Goal: Navigation & Orientation: Find specific page/section

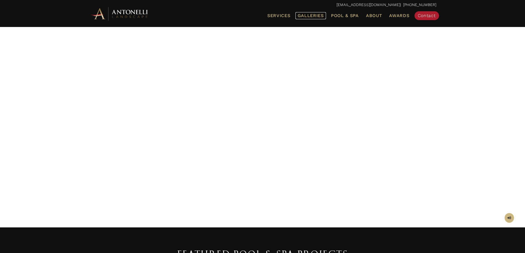
click at [314, 16] on span "Galleries" at bounding box center [311, 15] width 26 height 5
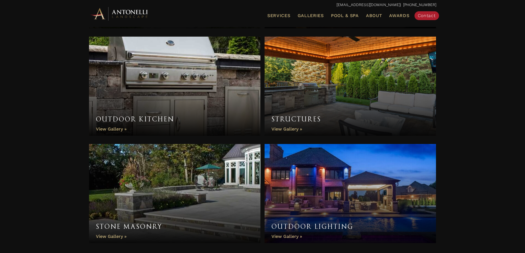
scroll to position [449, 0]
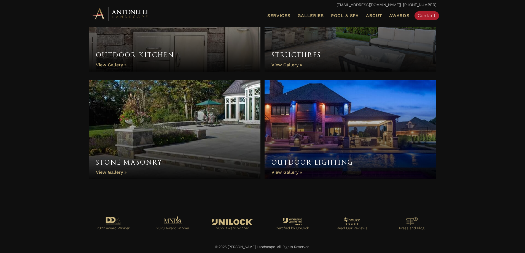
click at [326, 140] on link "Outdoor Lighting" at bounding box center [351, 129] width 172 height 99
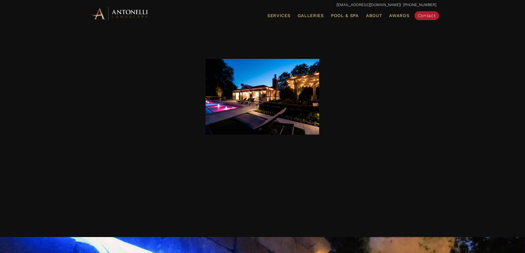
scroll to position [497, 0]
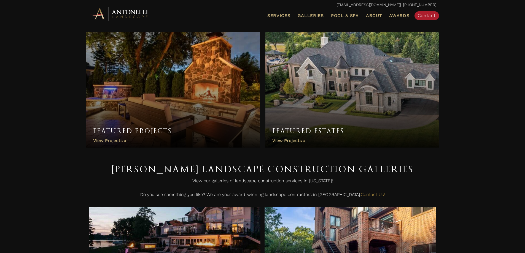
click at [120, 142] on link "Featured Projects" at bounding box center [173, 90] width 174 height 116
click at [296, 141] on link "Featured Estates" at bounding box center [352, 90] width 174 height 116
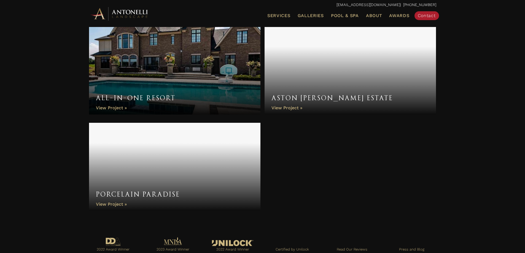
scroll to position [597, 0]
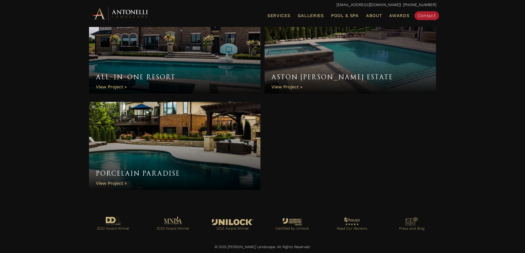
click at [120, 88] on link "All-In-One Resort" at bounding box center [175, 50] width 172 height 88
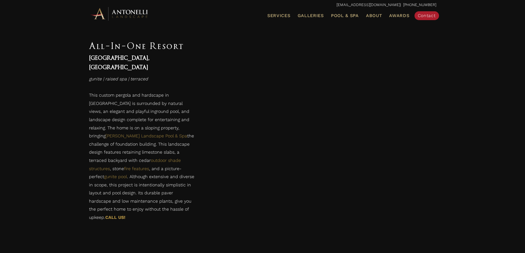
scroll to position [1466, 0]
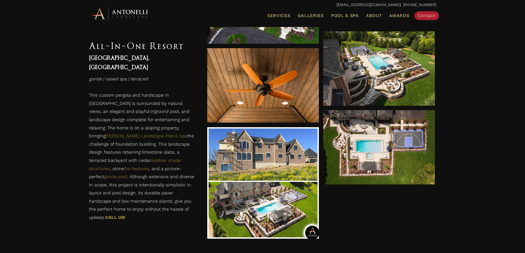
drag, startPoint x: 527, startPoint y: 23, endPoint x: 512, endPoint y: 225, distance: 202.0
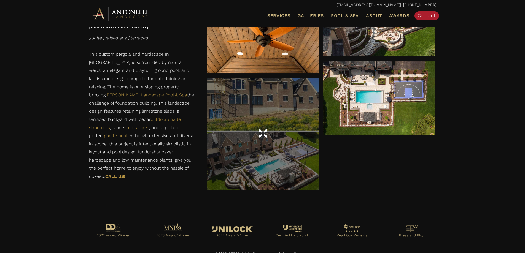
scroll to position [1522, 0]
